Goal: Find specific page/section: Find specific page/section

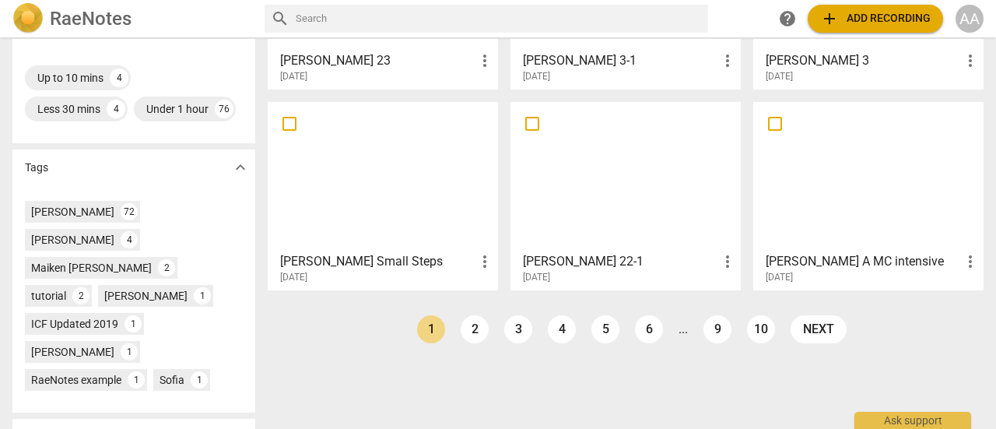
scroll to position [412, 0]
click at [836, 197] on div at bounding box center [868, 176] width 219 height 138
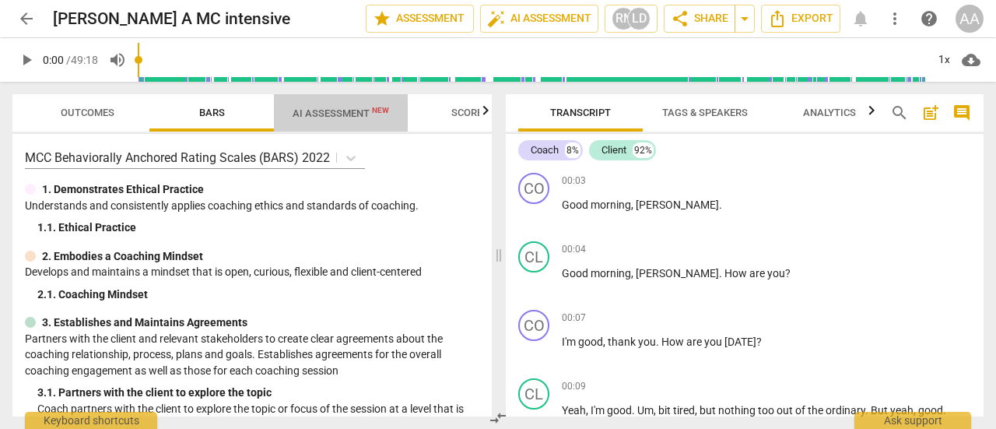
click at [354, 116] on span "AI Assessment New" at bounding box center [341, 113] width 97 height 12
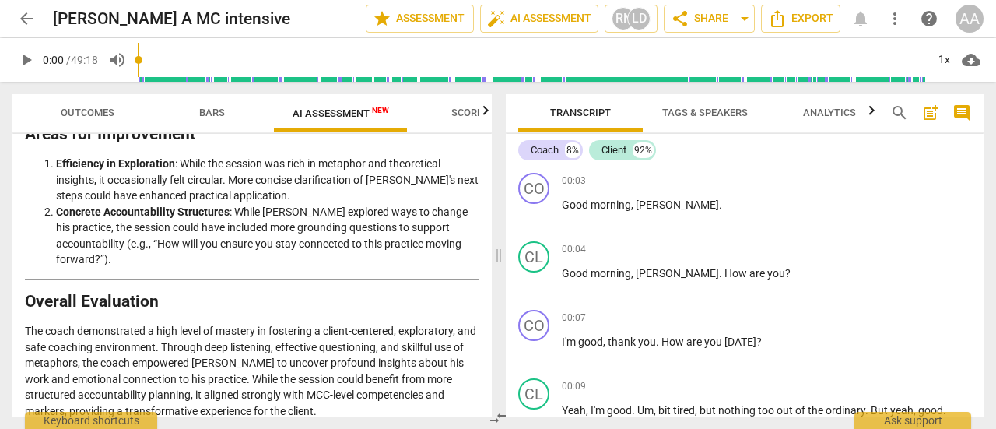
scroll to position [3175, 0]
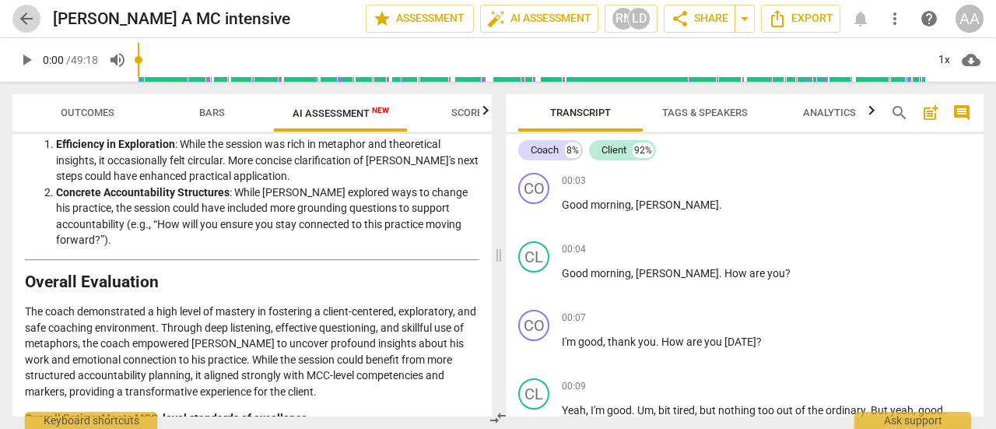
click at [22, 16] on span "arrow_back" at bounding box center [26, 18] width 19 height 19
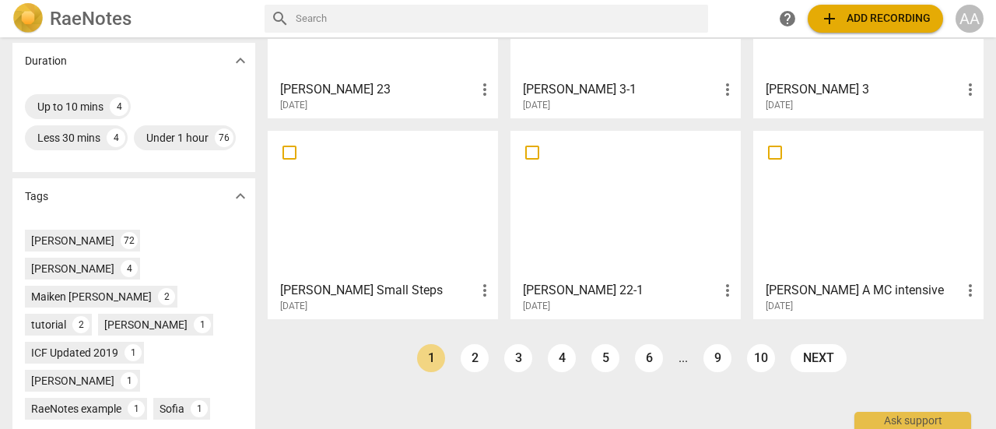
scroll to position [385, 0]
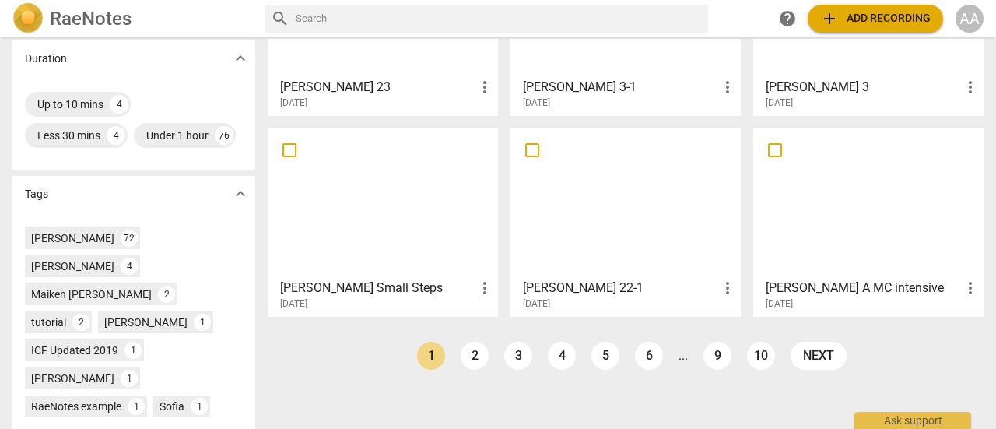
click at [872, 216] on div at bounding box center [868, 203] width 219 height 138
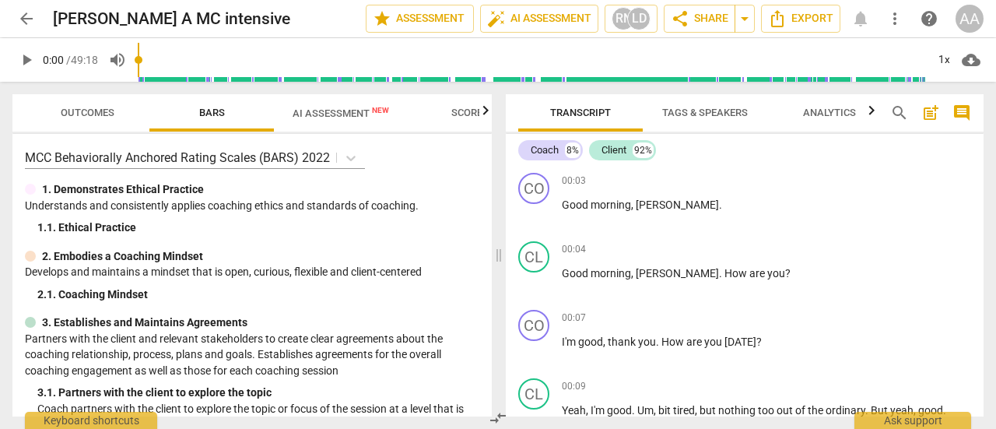
click at [333, 118] on span "AI Assessment New" at bounding box center [341, 113] width 97 height 12
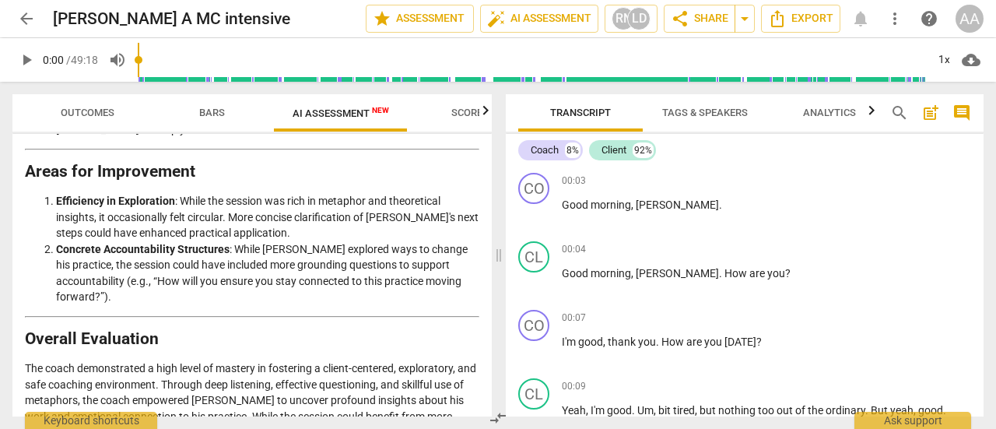
scroll to position [3175, 0]
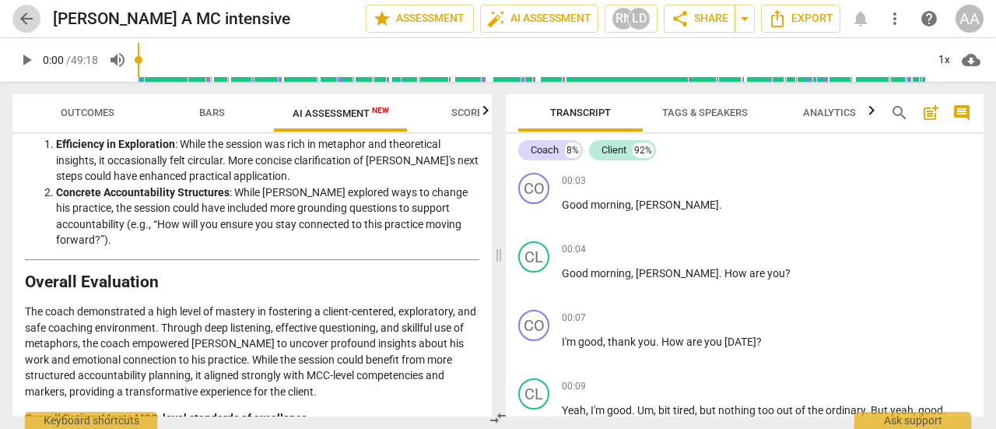
click at [26, 14] on span "arrow_back" at bounding box center [26, 18] width 19 height 19
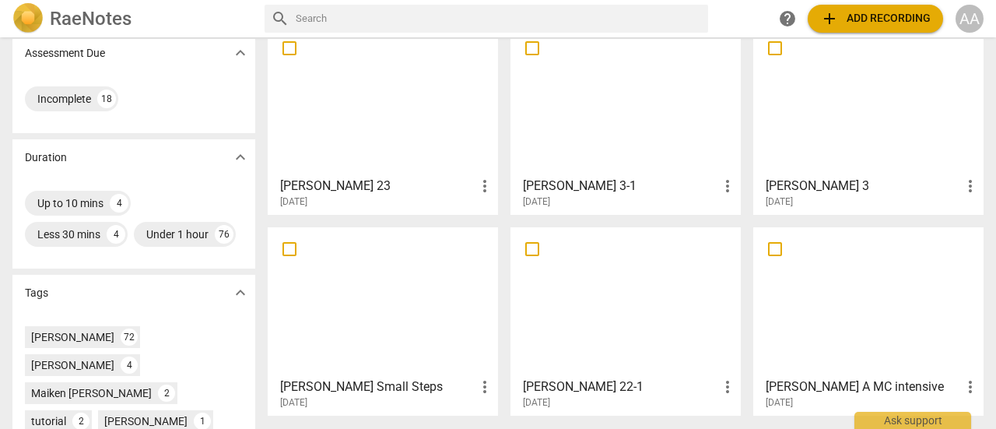
scroll to position [314, 0]
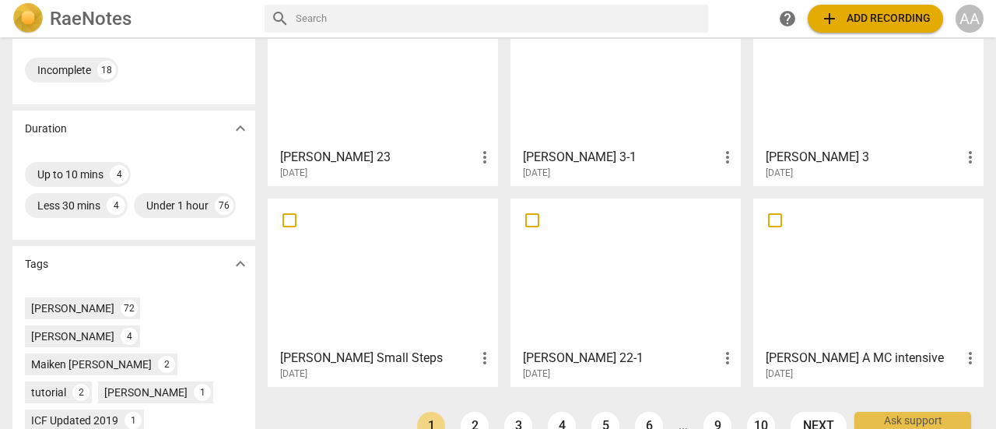
click at [621, 294] on div at bounding box center [625, 273] width 219 height 138
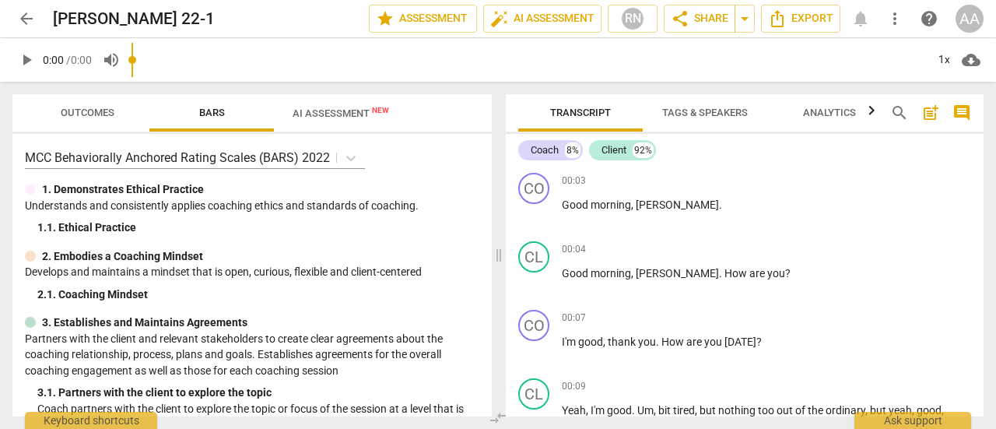
click at [327, 76] on input "range" at bounding box center [529, 60] width 795 height 50
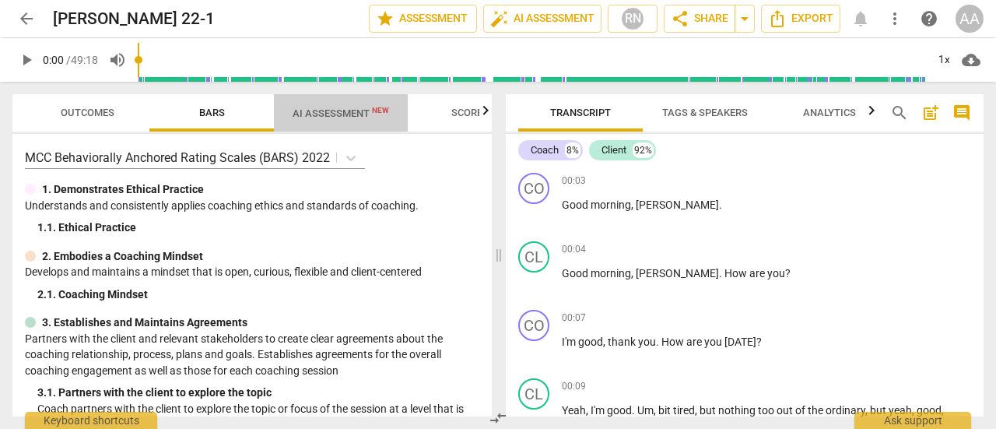
click at [323, 114] on span "AI Assessment New" at bounding box center [341, 113] width 97 height 12
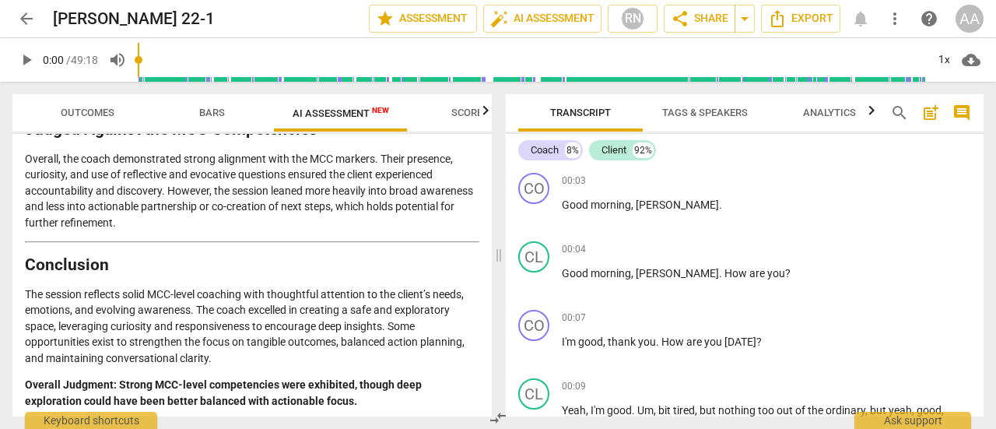
scroll to position [2797, 0]
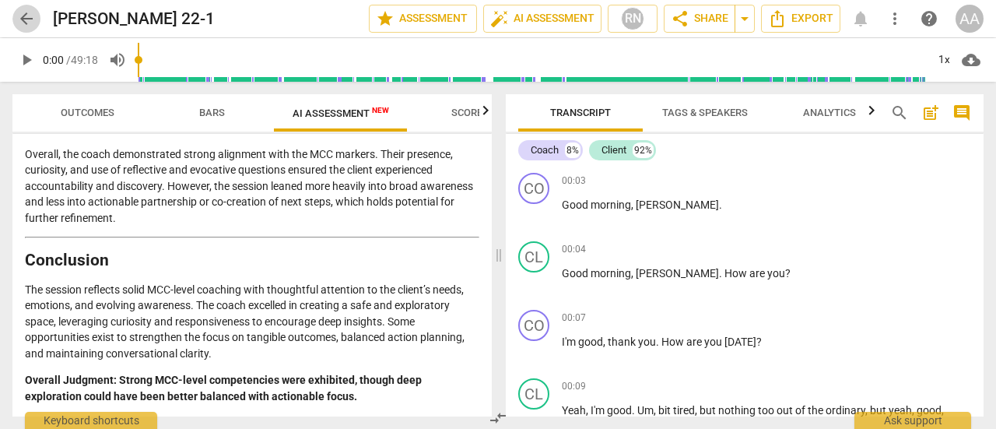
click at [31, 19] on span "arrow_back" at bounding box center [26, 18] width 19 height 19
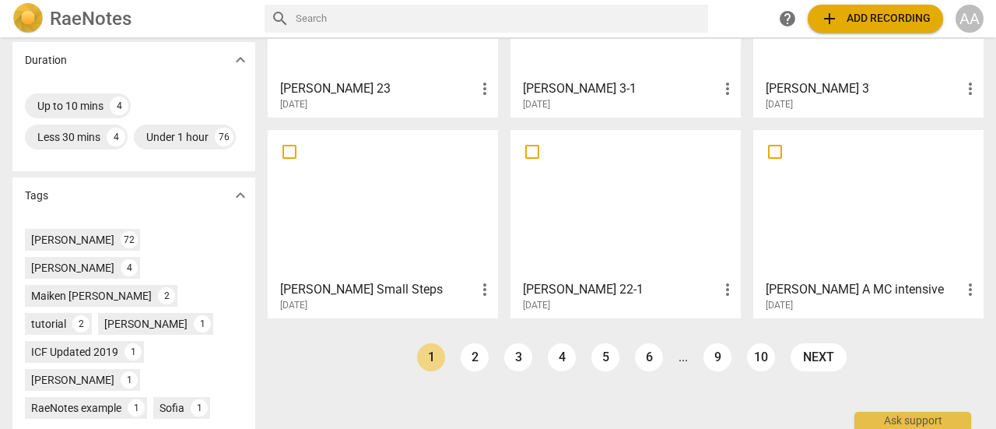
scroll to position [386, 0]
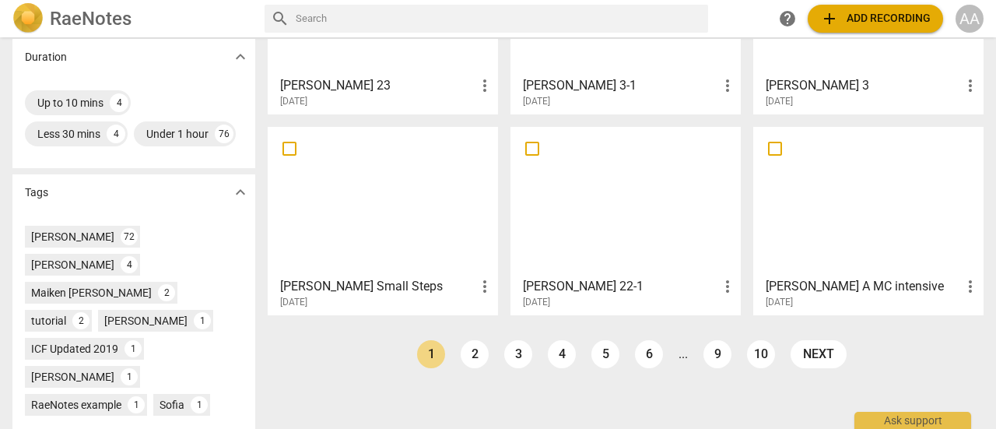
click at [822, 75] on div "[PERSON_NAME] 3 more_vert [DATE]" at bounding box center [869, 88] width 221 height 39
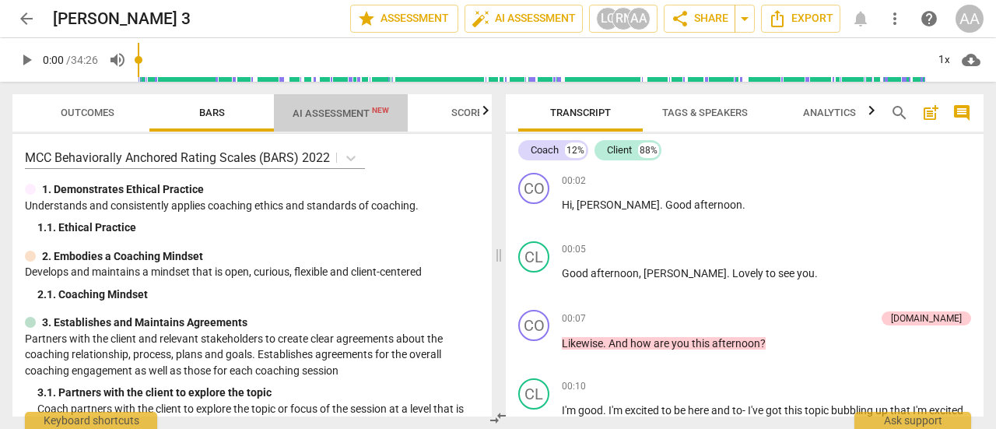
click at [342, 113] on span "AI Assessment New" at bounding box center [341, 113] width 97 height 12
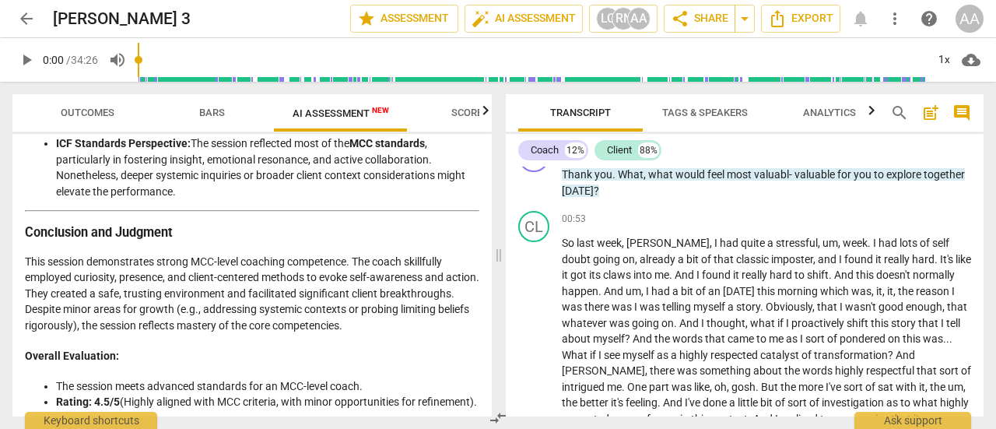
scroll to position [2804, 0]
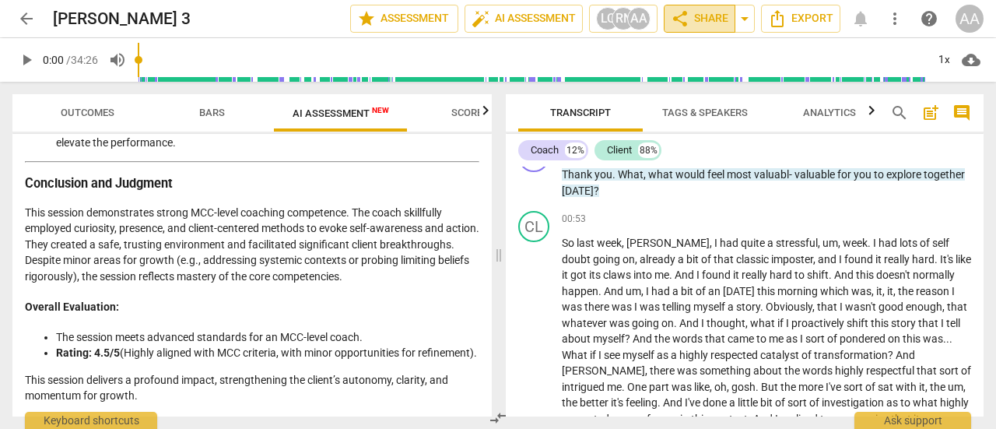
click at [701, 19] on span "share Share" at bounding box center [700, 18] width 58 height 19
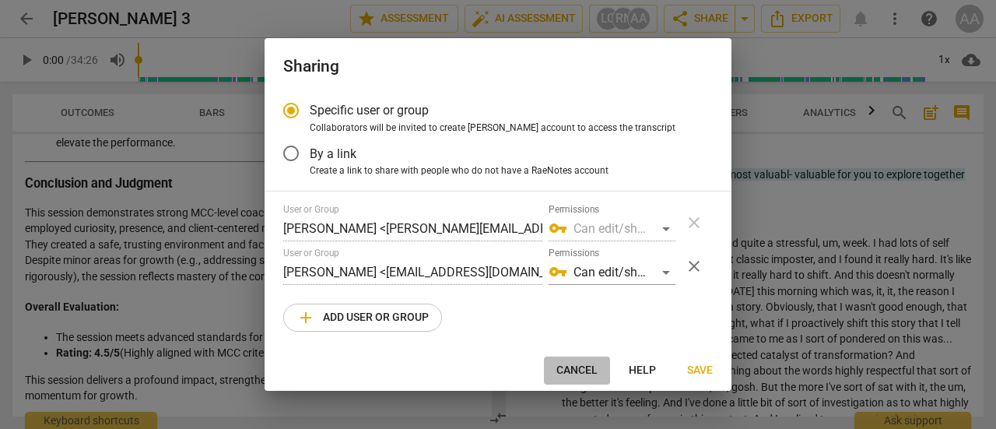
click at [578, 372] on span "Cancel" at bounding box center [577, 371] width 41 height 16
radio input "false"
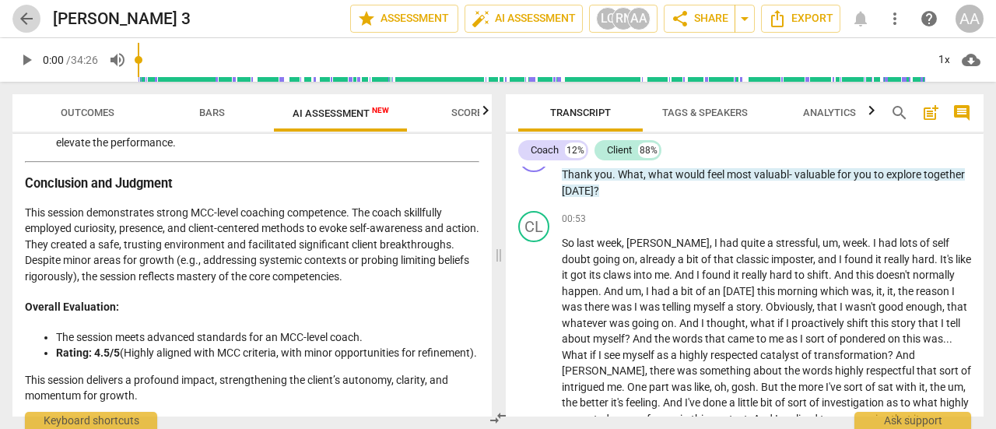
click at [30, 16] on span "arrow_back" at bounding box center [26, 18] width 19 height 19
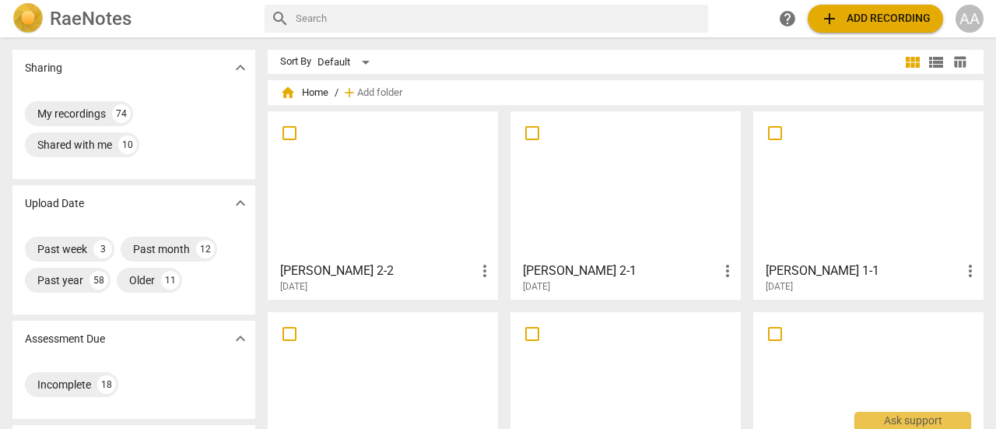
click at [602, 366] on div at bounding box center [625, 387] width 219 height 138
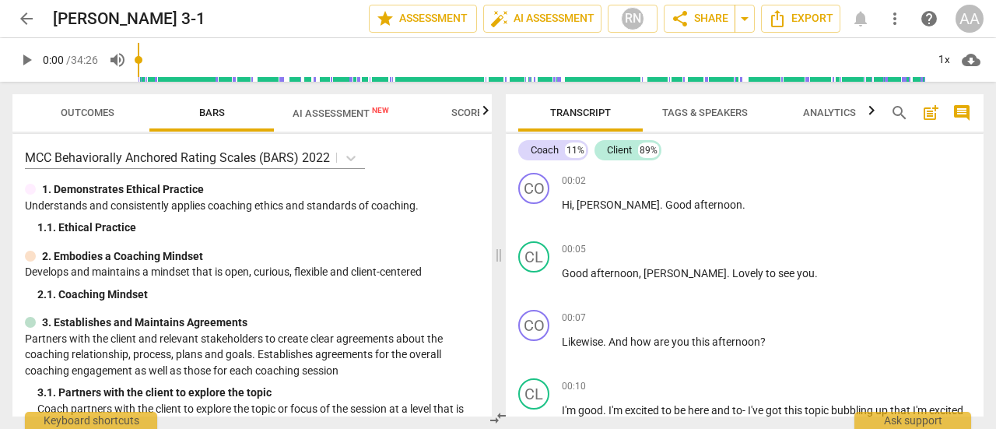
click at [339, 113] on span "AI Assessment New" at bounding box center [341, 113] width 97 height 12
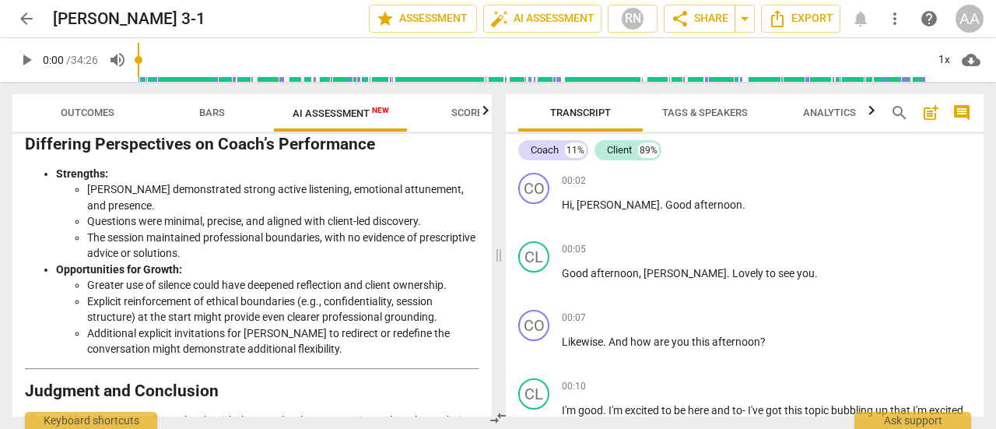
scroll to position [2685, 0]
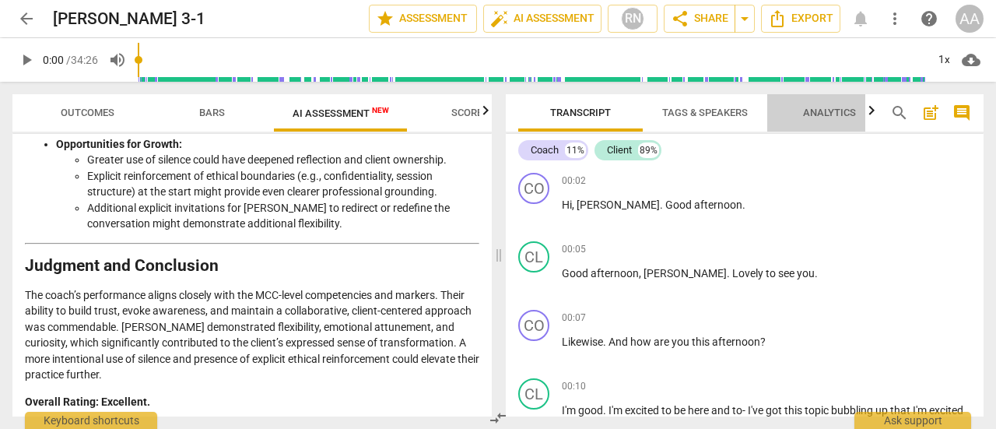
click at [831, 111] on span "Analytics" at bounding box center [829, 113] width 53 height 12
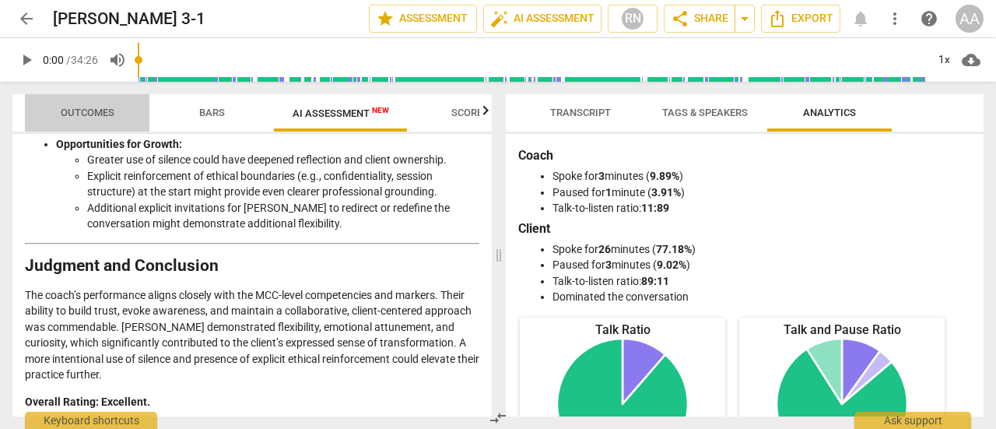
click at [97, 111] on span "Outcomes" at bounding box center [88, 113] width 54 height 12
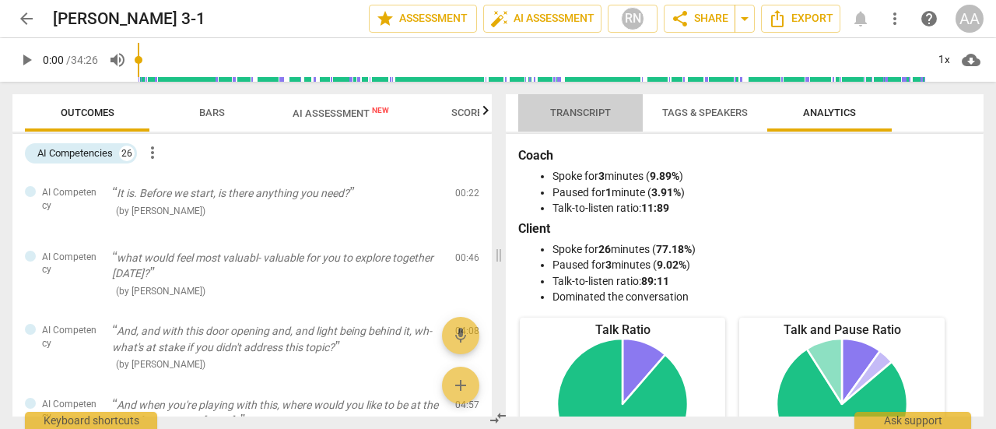
click at [576, 111] on span "Transcript" at bounding box center [580, 113] width 61 height 12
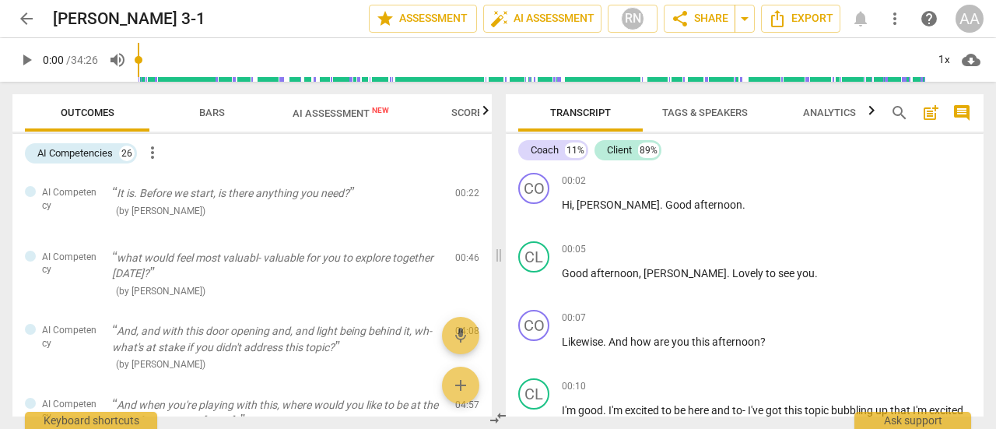
click at [30, 16] on span "arrow_back" at bounding box center [26, 18] width 19 height 19
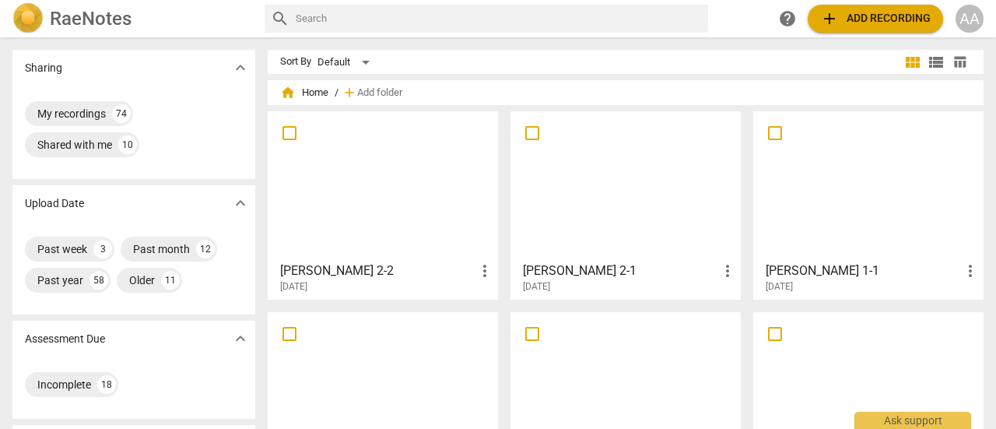
click at [841, 348] on div at bounding box center [868, 387] width 219 height 138
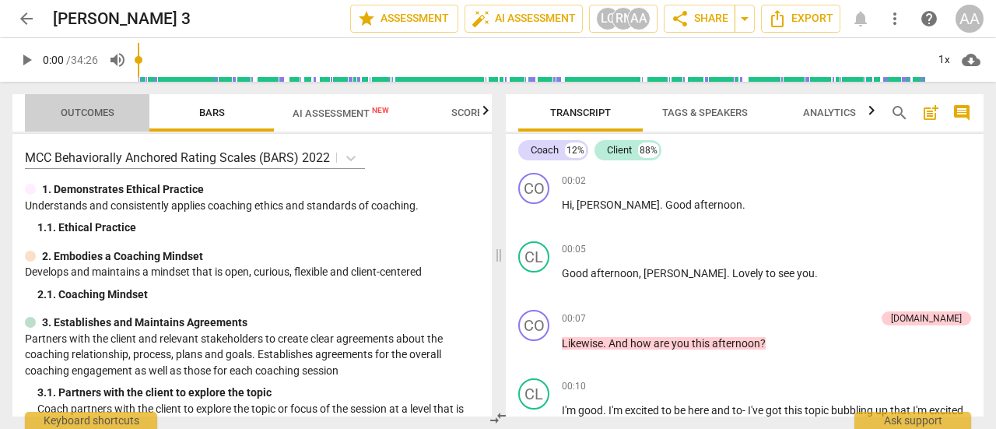
click at [89, 118] on span "Outcomes" at bounding box center [88, 113] width 54 height 12
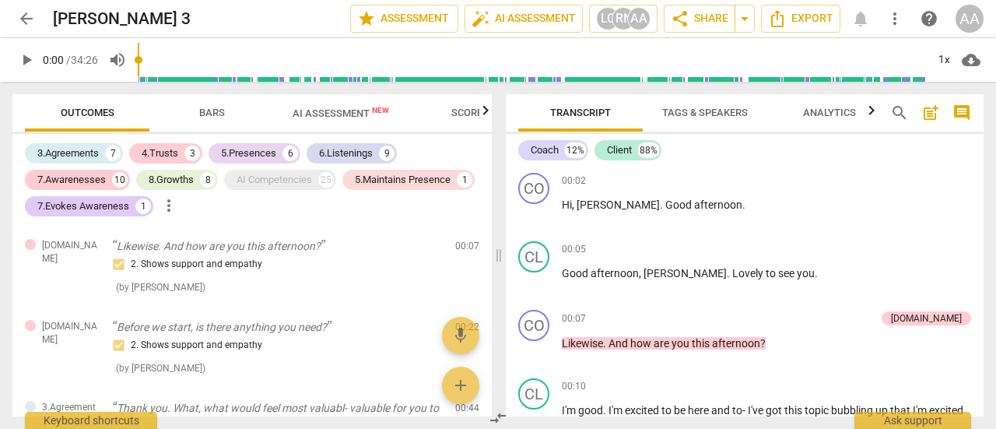
click at [342, 111] on span "AI Assessment New" at bounding box center [341, 113] width 97 height 12
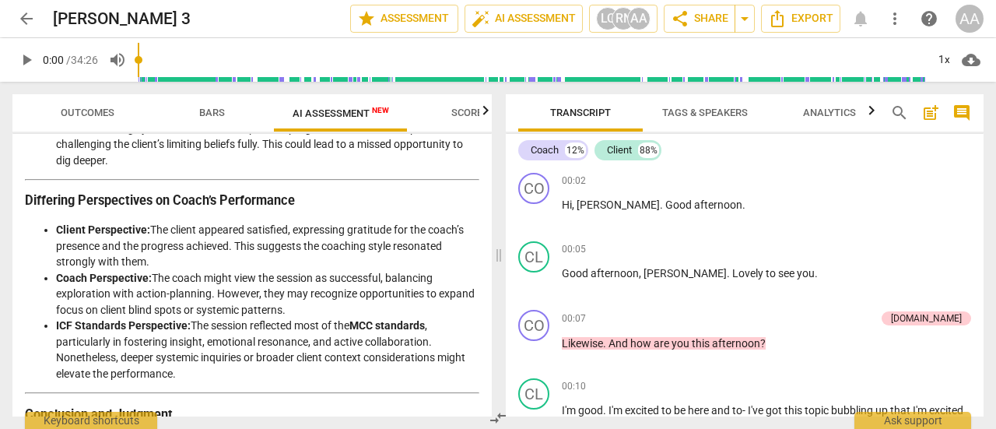
scroll to position [2804, 0]
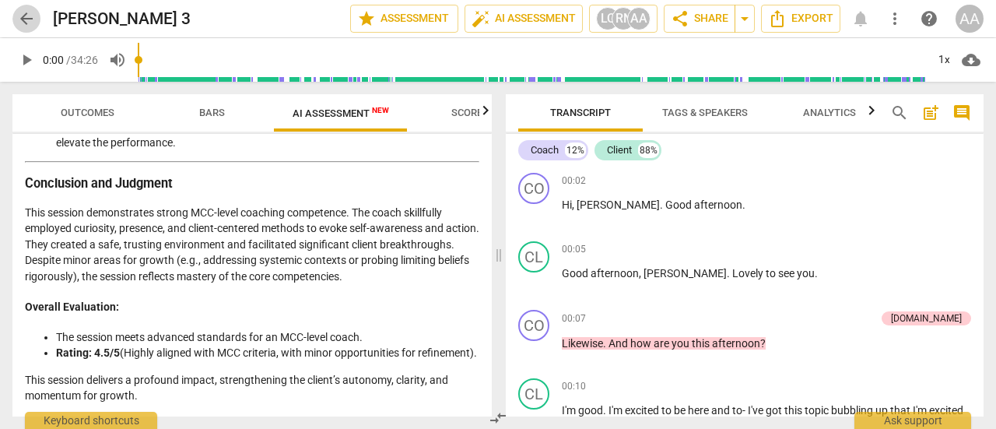
click at [30, 23] on span "arrow_back" at bounding box center [26, 18] width 19 height 19
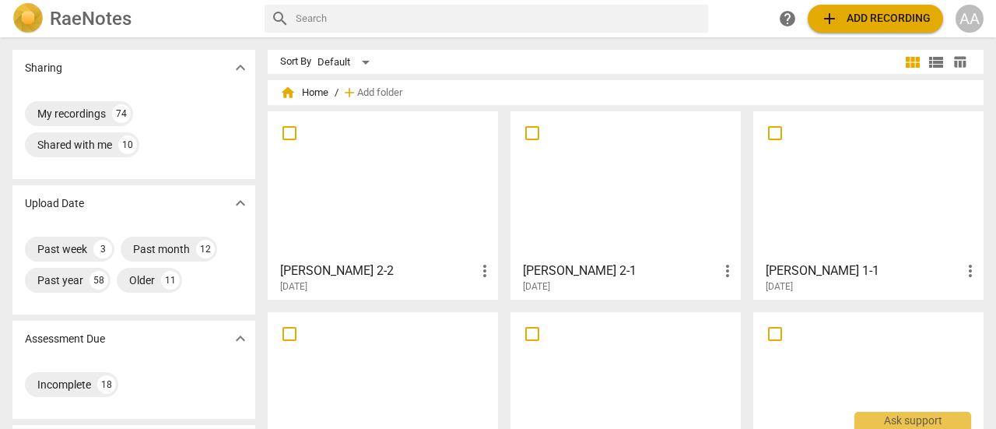
click at [824, 194] on div at bounding box center [868, 186] width 219 height 138
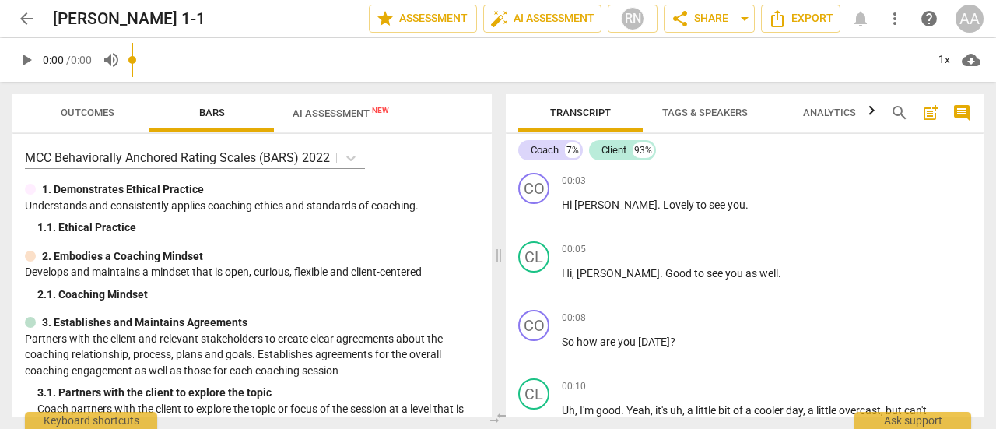
click at [347, 71] on div "arrow_back [PERSON_NAME] 1-1 edit star Assessment auto_fix_high AI Assessment R…" at bounding box center [498, 214] width 996 height 429
click at [342, 114] on span "AI Assessment New" at bounding box center [341, 113] width 97 height 12
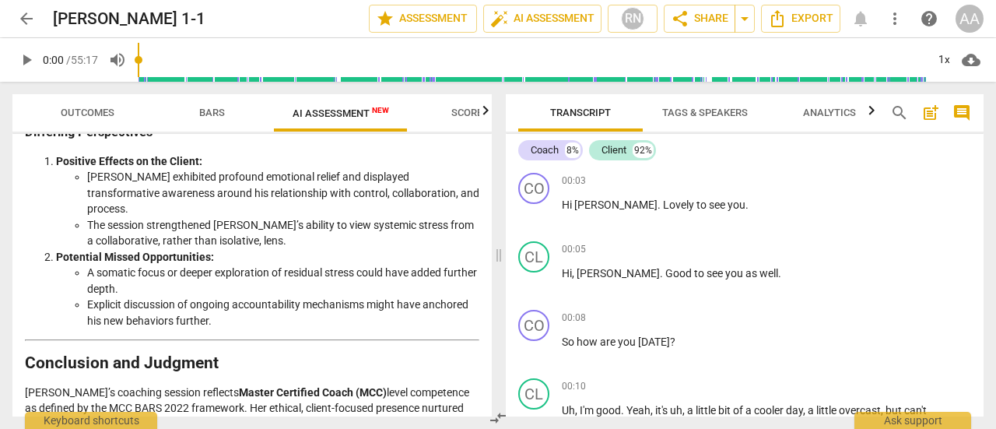
scroll to position [2847, 0]
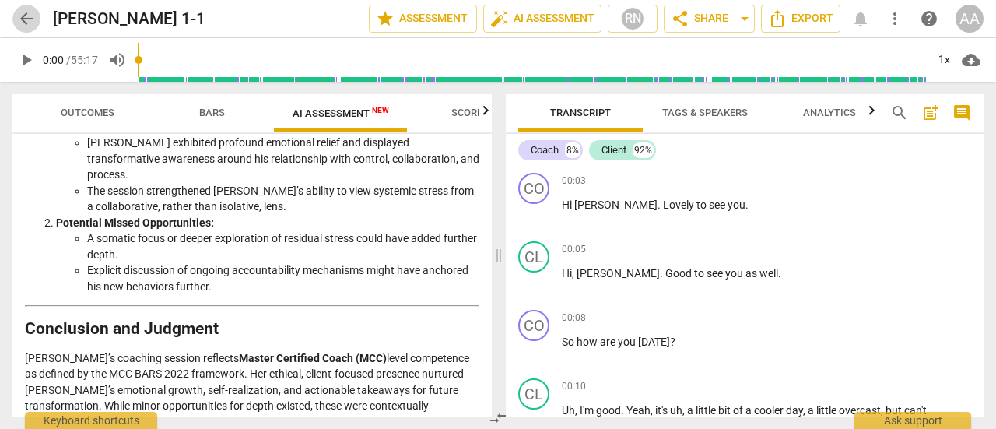
click at [28, 19] on span "arrow_back" at bounding box center [26, 18] width 19 height 19
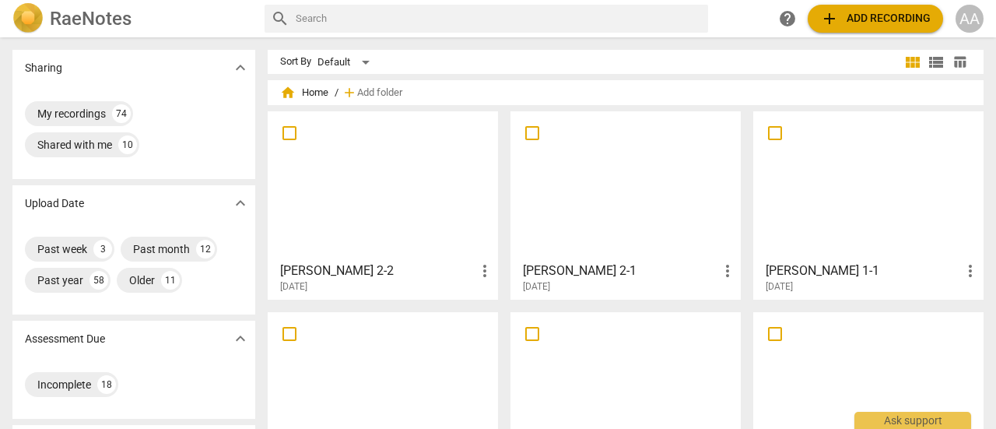
click at [614, 212] on div at bounding box center [625, 186] width 219 height 138
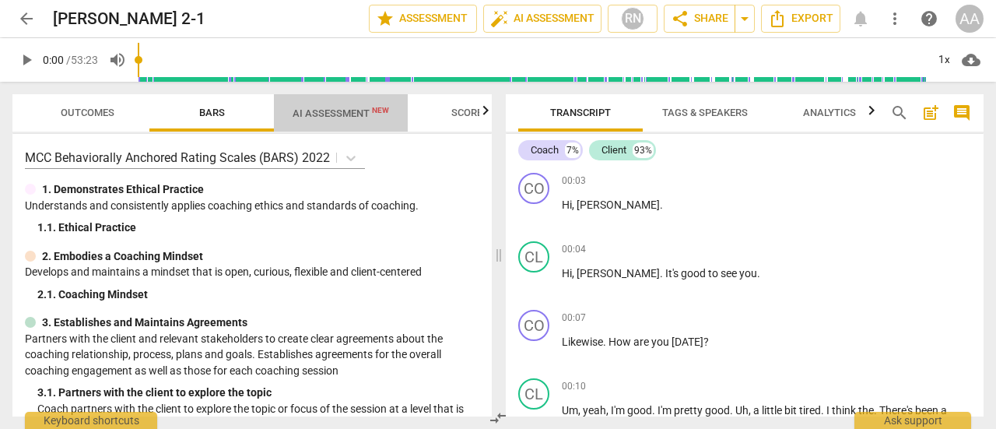
click at [325, 118] on span "AI Assessment New" at bounding box center [341, 113] width 97 height 12
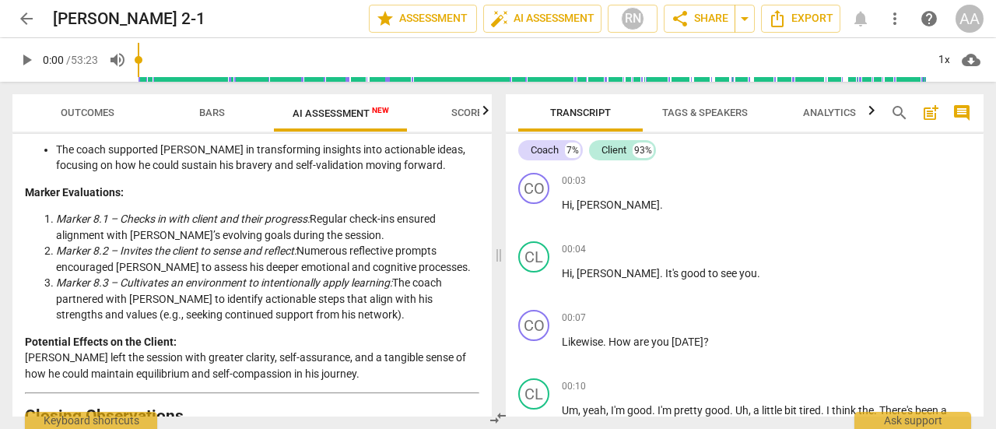
scroll to position [3378, 0]
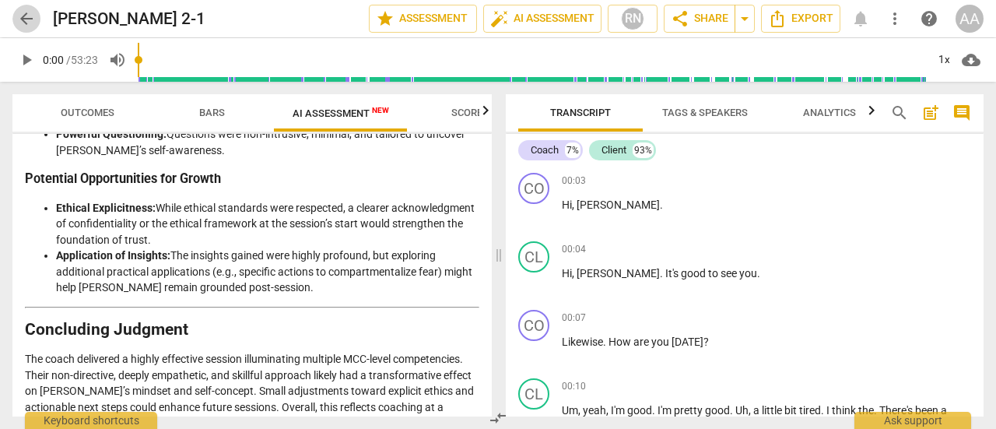
click at [28, 21] on span "arrow_back" at bounding box center [26, 18] width 19 height 19
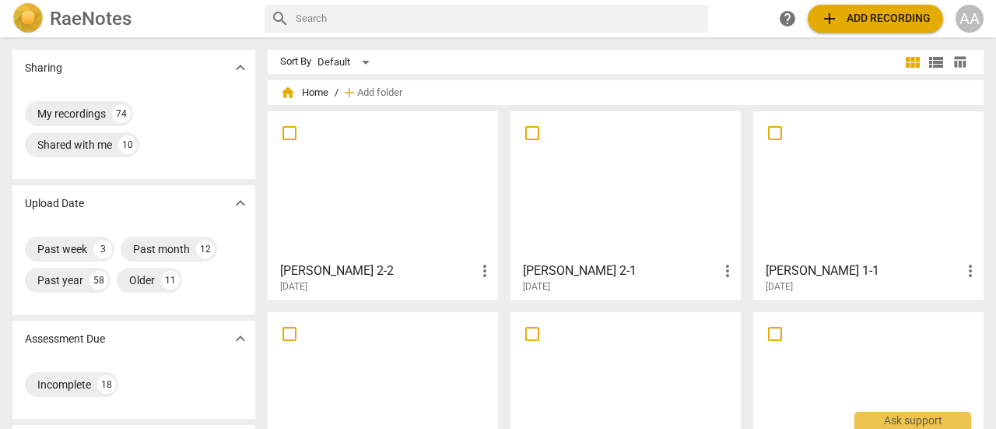
click at [363, 217] on div at bounding box center [382, 186] width 219 height 138
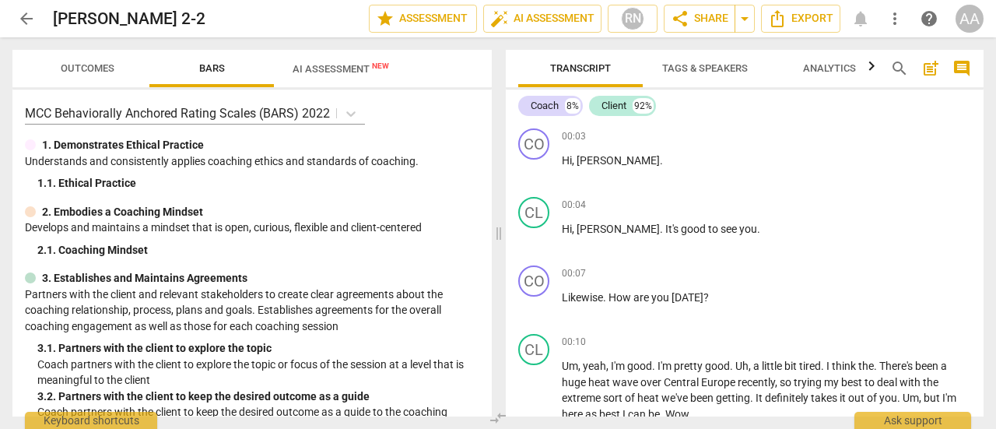
click at [343, 77] on span "AI Assessment New" at bounding box center [341, 68] width 134 height 23
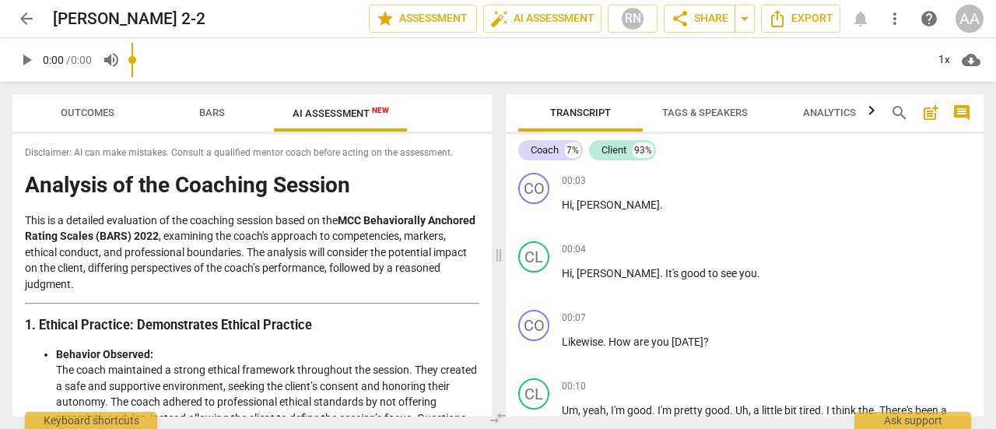
click at [342, 71] on div "arrow_back [PERSON_NAME] 2-2 edit star Assessment auto_fix_high AI Assessment R…" at bounding box center [498, 214] width 996 height 429
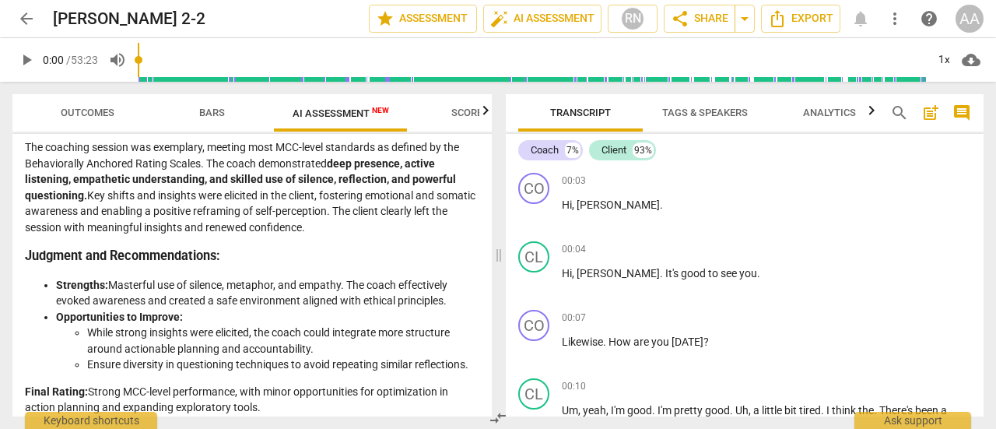
scroll to position [2612, 0]
